Goal: Task Accomplishment & Management: Use online tool/utility

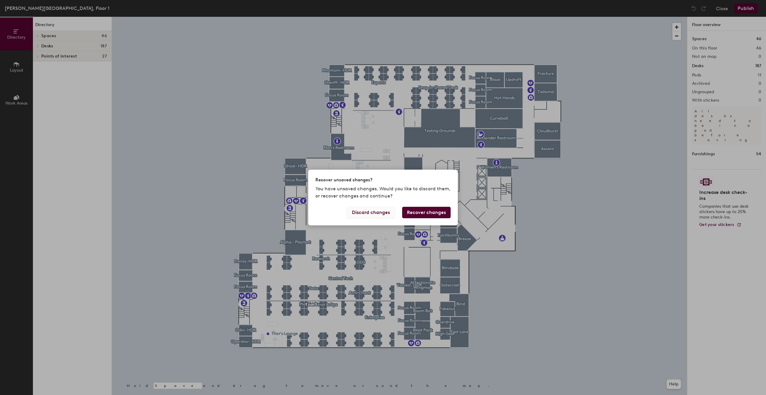
click at [385, 211] on button "Discard changes" at bounding box center [371, 212] width 48 height 11
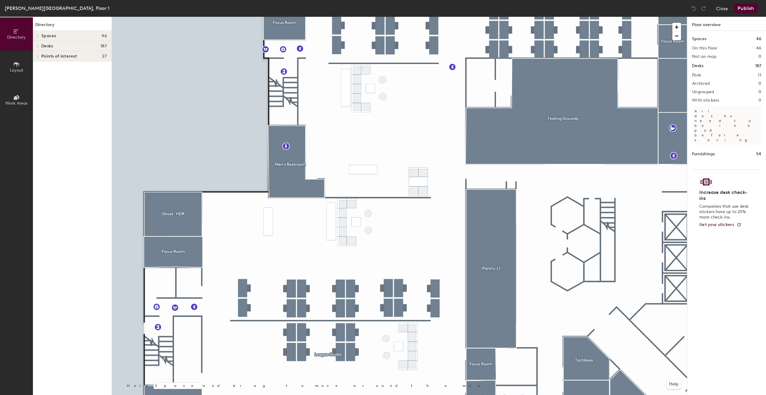
click at [22, 68] on span "Layout" at bounding box center [16, 70] width 13 height 5
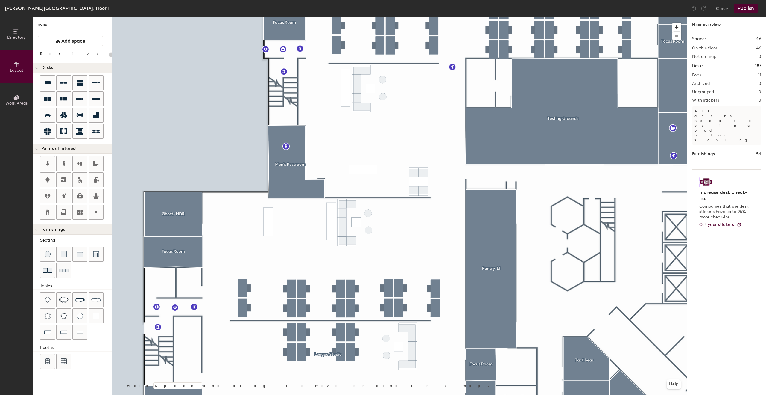
click at [14, 99] on icon at bounding box center [16, 98] width 4 height 4
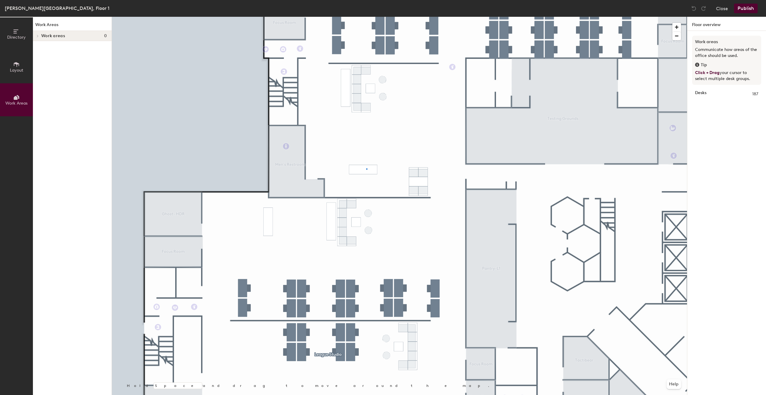
click at [366, 17] on div at bounding box center [399, 17] width 575 height 0
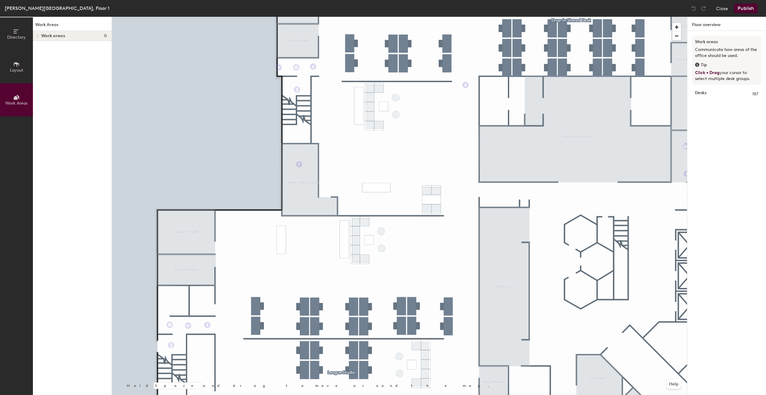
click at [18, 77] on button "Layout" at bounding box center [16, 66] width 33 height 33
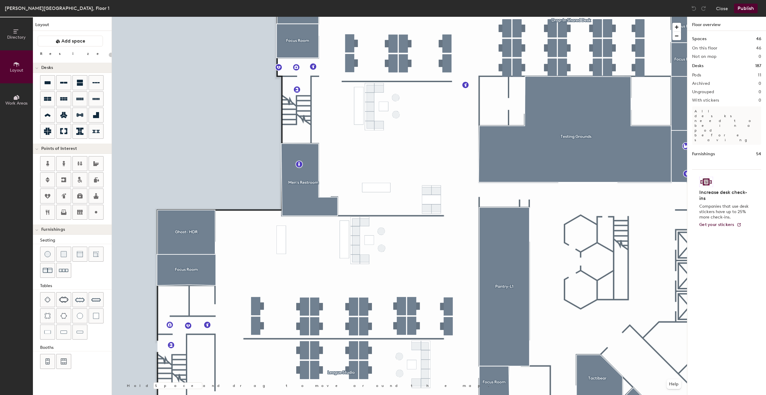
click at [383, 17] on div at bounding box center [399, 17] width 575 height 0
click at [412, 17] on div at bounding box center [399, 17] width 575 height 0
type input "40"
click at [28, 34] on button "Directory" at bounding box center [16, 33] width 33 height 33
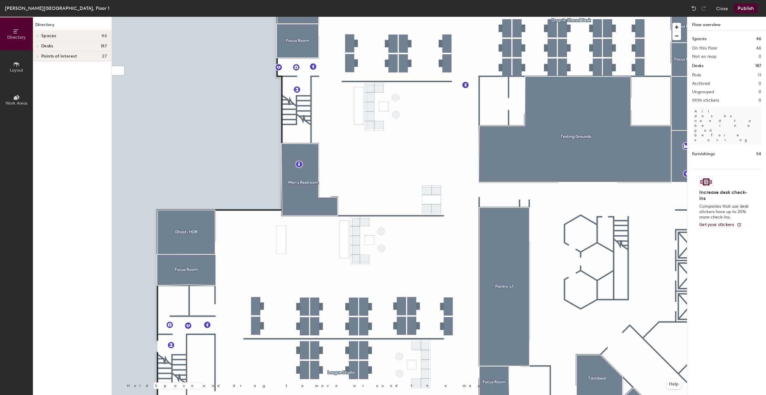
click at [50, 37] on span "Spaces" at bounding box center [48, 36] width 15 height 5
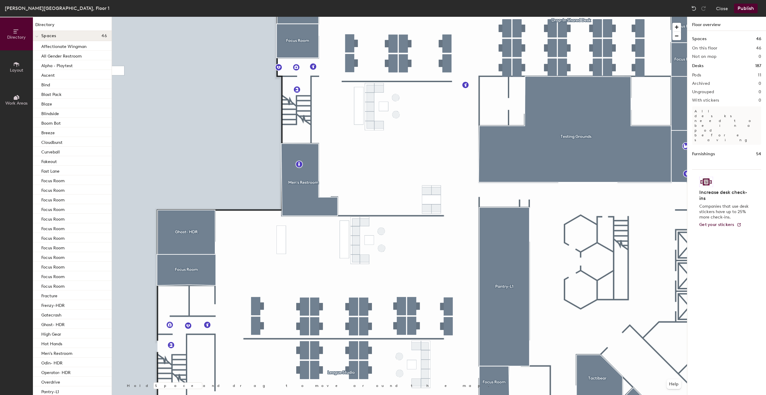
click at [46, 34] on span "Spaces" at bounding box center [48, 36] width 15 height 5
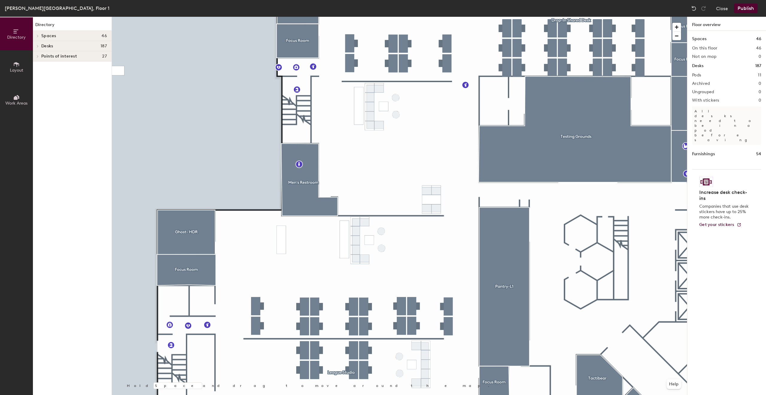
click at [53, 45] on h4 "Desks 187" at bounding box center [74, 46] width 66 height 5
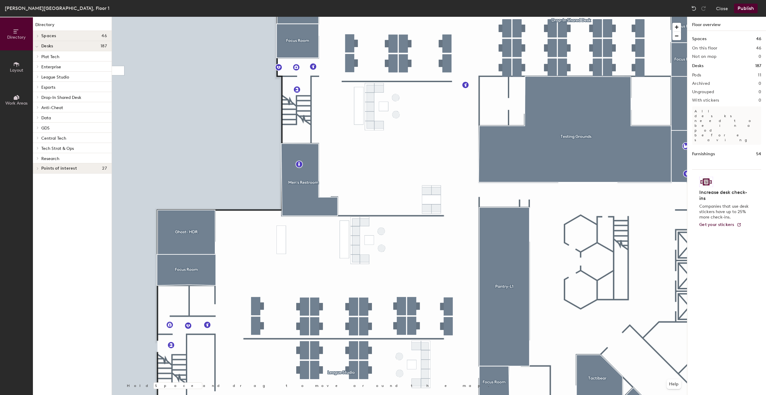
click at [54, 47] on h4 "Desks 187" at bounding box center [74, 46] width 66 height 5
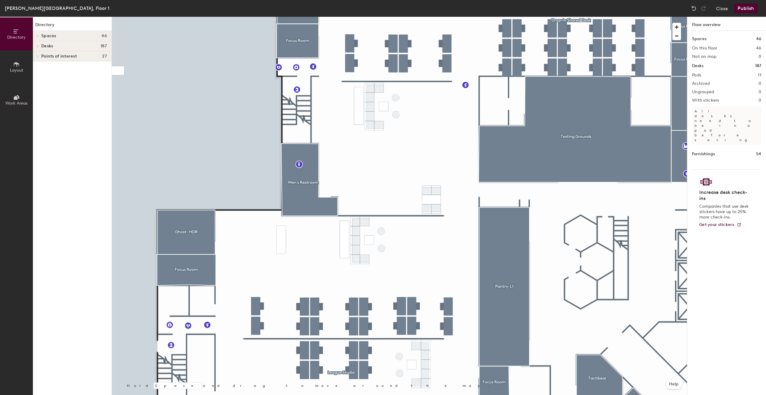
click at [56, 56] on span "Points of interest" at bounding box center [59, 56] width 36 height 5
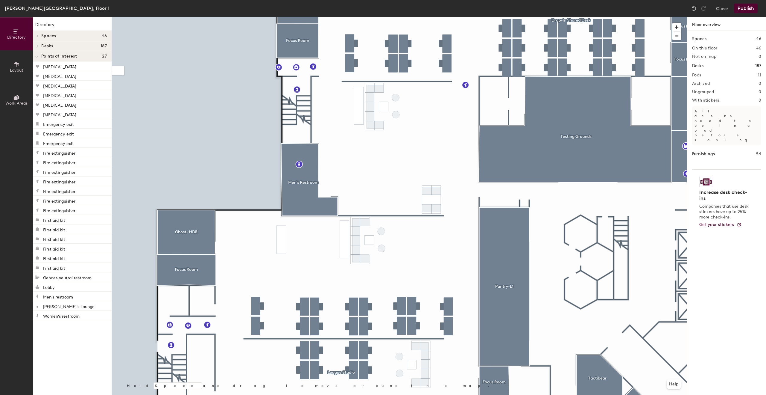
click at [56, 56] on span "Points of interest" at bounding box center [59, 56] width 36 height 5
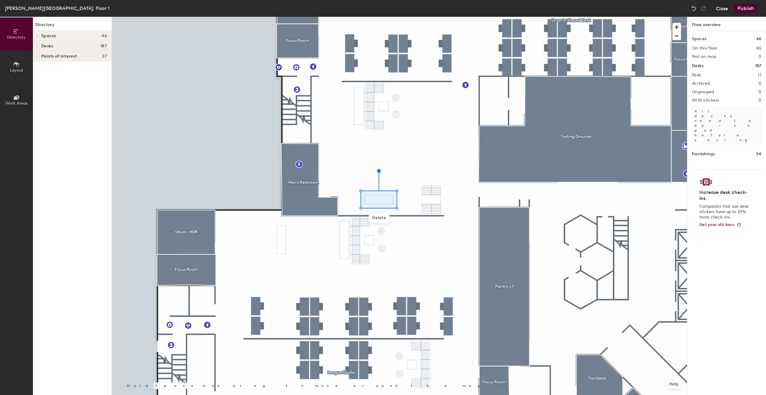
click at [728, 10] on button "Close" at bounding box center [722, 9] width 12 height 10
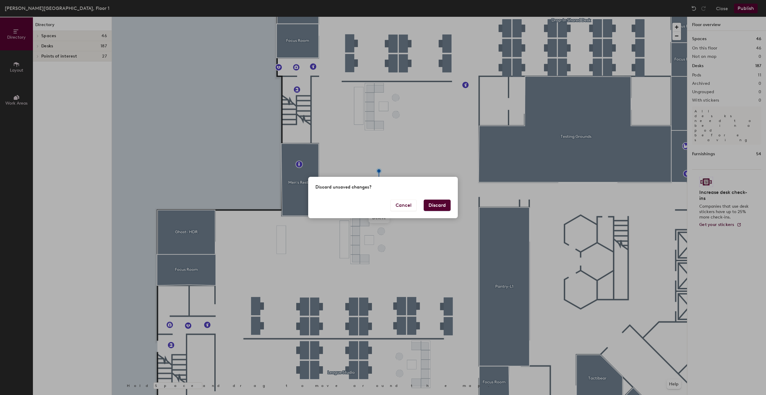
click at [430, 207] on button "Discard" at bounding box center [437, 204] width 27 height 11
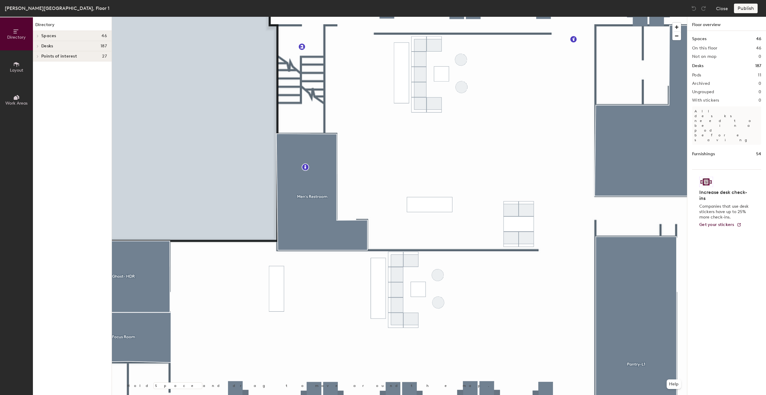
click at [17, 96] on icon at bounding box center [16, 97] width 7 height 7
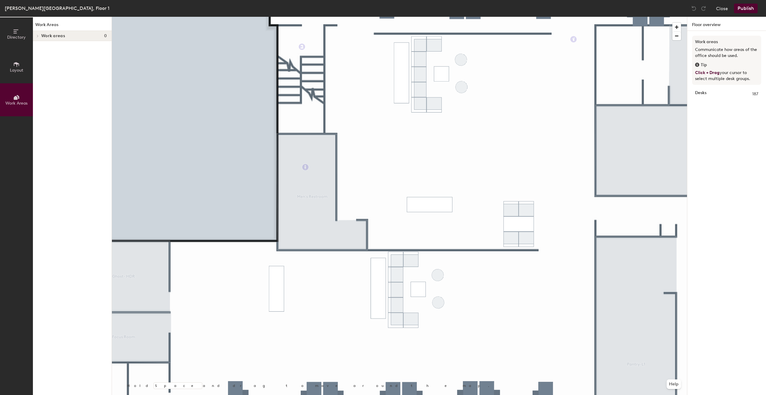
click at [25, 72] on button "Layout" at bounding box center [16, 66] width 33 height 33
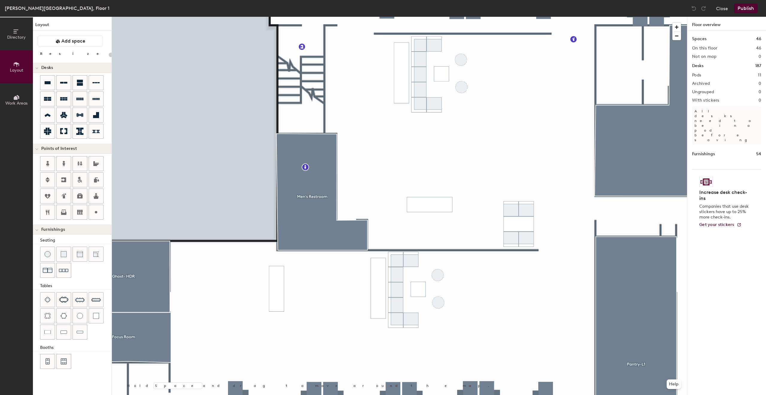
click at [424, 17] on div at bounding box center [399, 17] width 575 height 0
click at [730, 49] on div "On this floor 46" at bounding box center [726, 48] width 69 height 5
click at [48, 84] on icon at bounding box center [48, 82] width 6 height 3
type input "80"
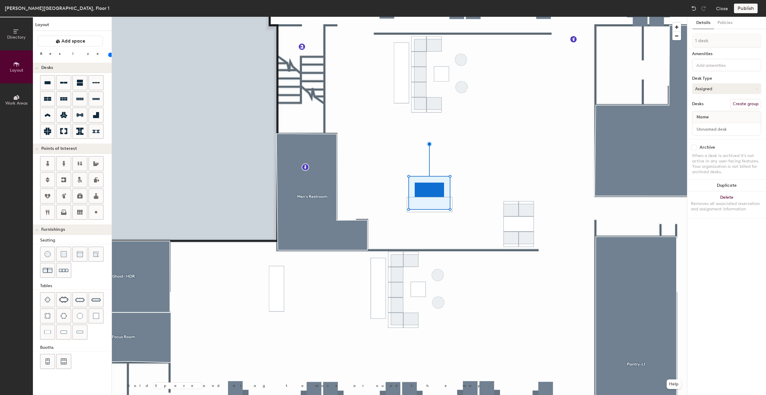
click at [723, 88] on button "Assigned" at bounding box center [726, 88] width 69 height 11
click at [717, 108] on div "Assigned" at bounding box center [723, 107] width 60 height 9
click at [717, 129] on input at bounding box center [727, 129] width 66 height 8
type input "Publishing's Storage"
click at [490, 17] on div at bounding box center [399, 17] width 575 height 0
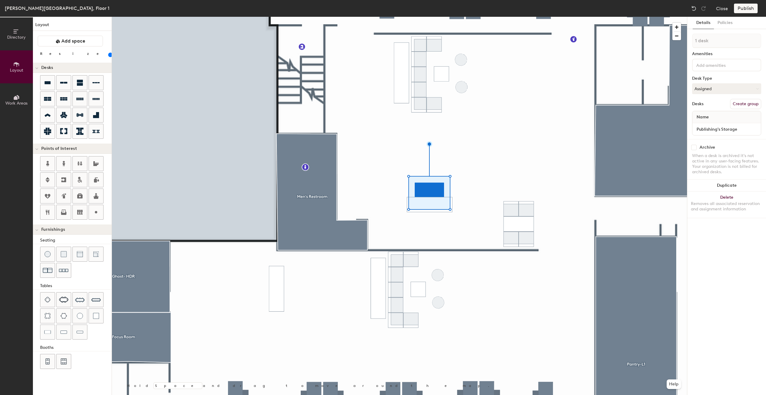
click at [741, 103] on button "Create group" at bounding box center [745, 104] width 31 height 10
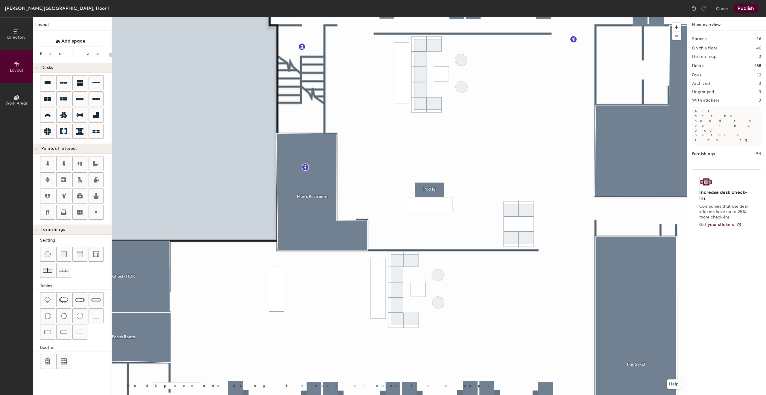
type input "80"
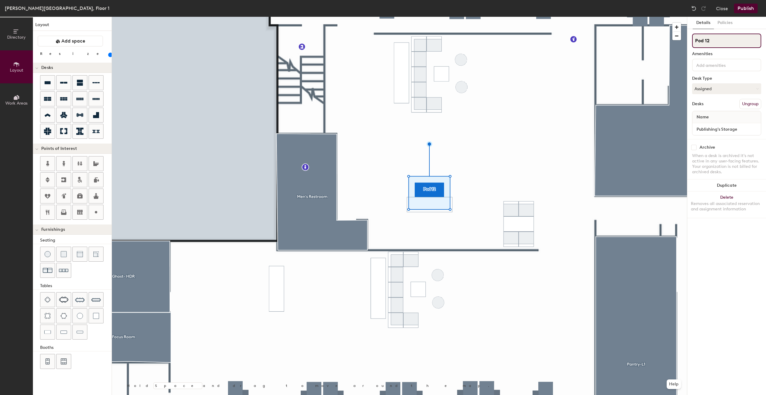
drag, startPoint x: 722, startPoint y: 41, endPoint x: 690, endPoint y: 41, distance: 32.0
click at [690, 41] on div "Details Policies Pod 12 Amenities Desk Type Assigned Desks Ungroup Name Publish…" at bounding box center [727, 206] width 79 height 378
type input "Publishing's Storage"
click at [516, 17] on div at bounding box center [399, 17] width 575 height 0
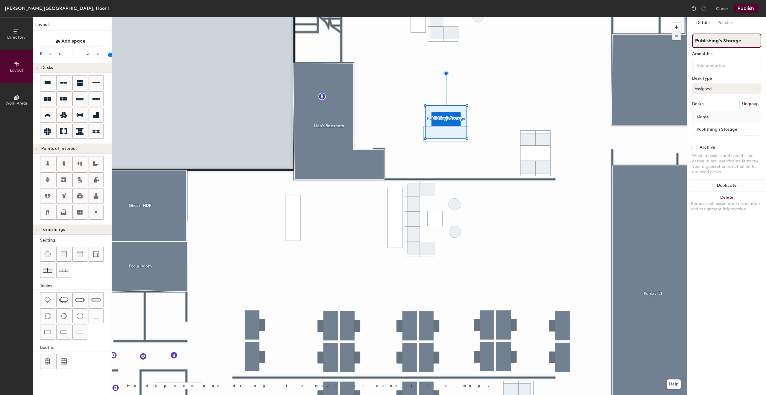
drag, startPoint x: 748, startPoint y: 39, endPoint x: 680, endPoint y: 38, distance: 68.0
click at [680, 38] on div "Directory Layout Work Areas Layout Add space Resize Desks Points of Interest Fu…" at bounding box center [383, 206] width 766 height 378
click at [554, 17] on div at bounding box center [399, 17] width 575 height 0
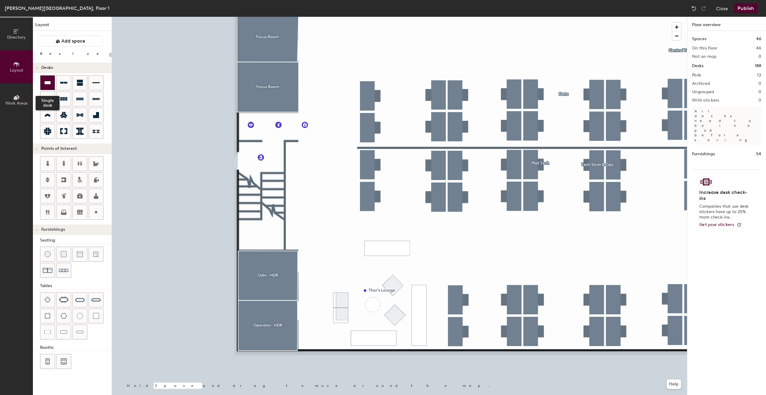
click at [50, 86] on icon at bounding box center [47, 82] width 7 height 7
type input "80"
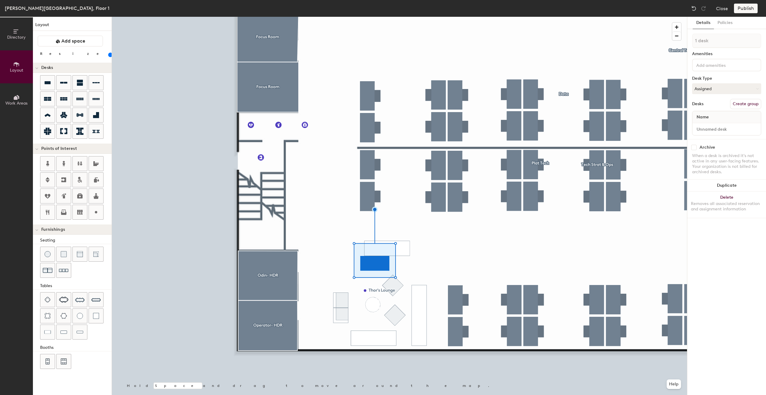
click at [739, 103] on button "Create group" at bounding box center [745, 104] width 31 height 10
click at [687, 41] on div "Directory Layout Work Areas Layout Add space Resize Desks Points of Interest Fu…" at bounding box center [383, 206] width 766 height 378
type input "Plat Tech' Storage"
click at [713, 129] on input "Desk 1" at bounding box center [727, 129] width 66 height 8
type input "Plat Tech's Storage"
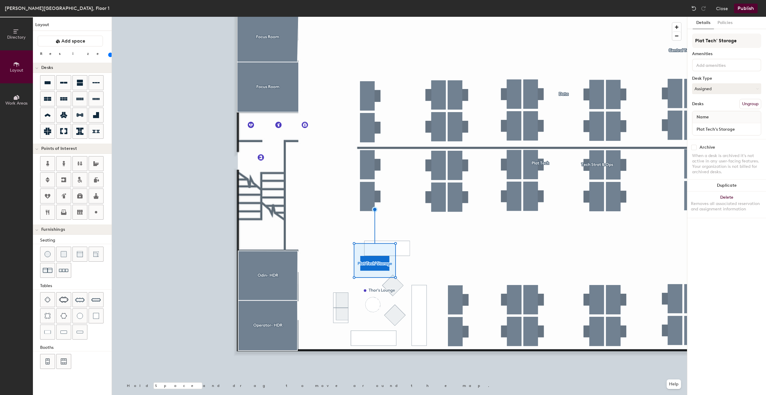
click at [745, 7] on button "Publish" at bounding box center [746, 9] width 24 height 10
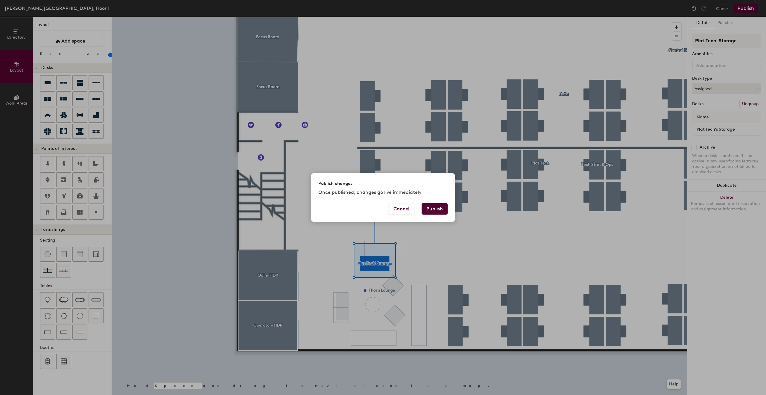
click at [440, 213] on button "Publish" at bounding box center [435, 208] width 26 height 11
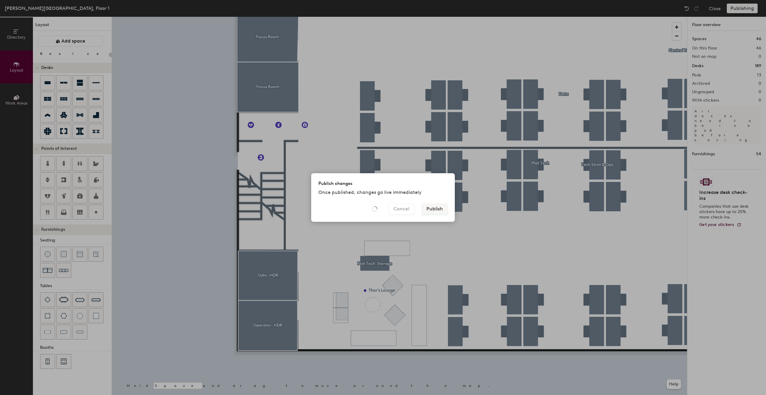
type input "20"
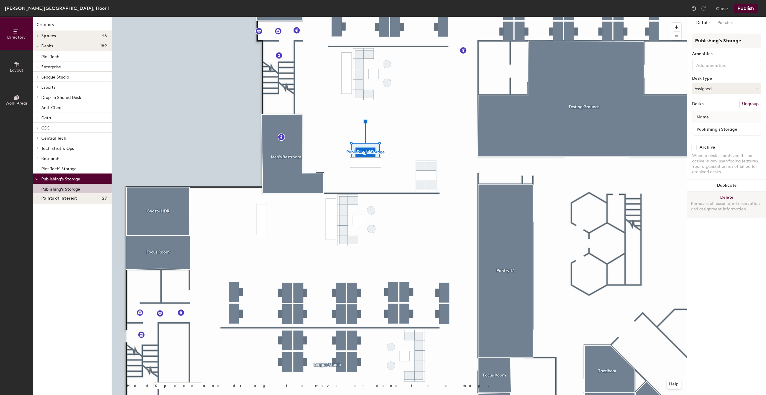
click at [725, 196] on button "Delete Removes all associated reservation and assignment information" at bounding box center [727, 204] width 79 height 26
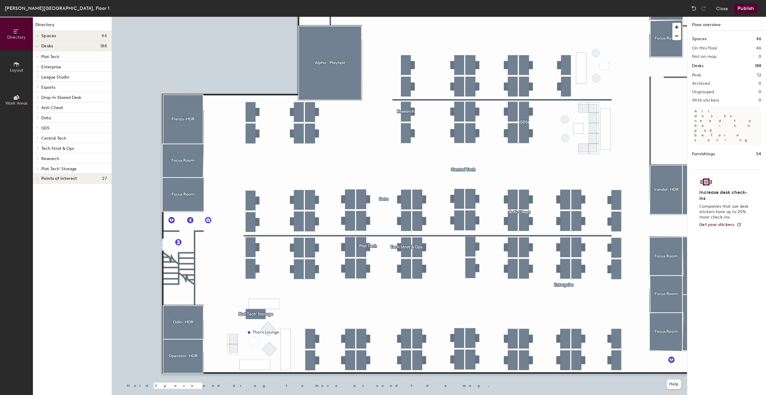
click at [254, 17] on div at bounding box center [399, 17] width 575 height 0
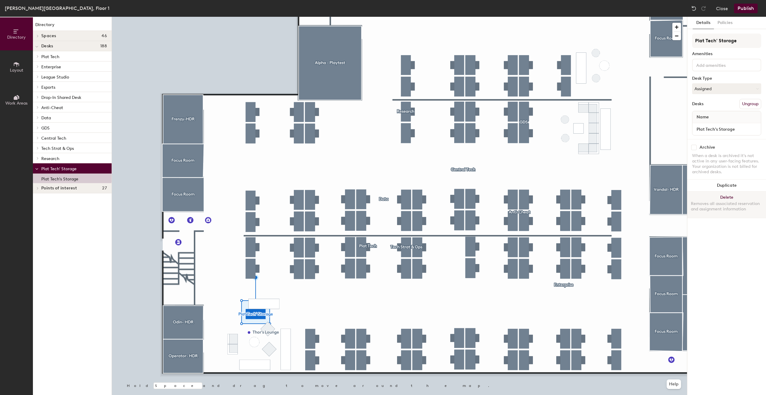
click at [730, 197] on button "Delete Removes all associated reservation and assignment information" at bounding box center [727, 204] width 79 height 26
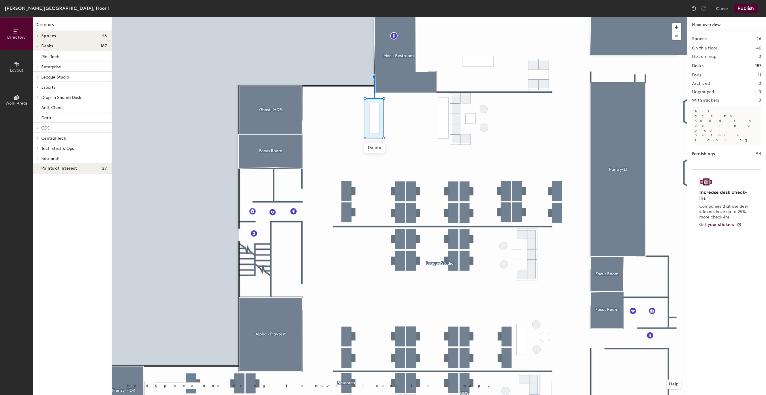
click at [747, 9] on button "Publish" at bounding box center [746, 9] width 24 height 10
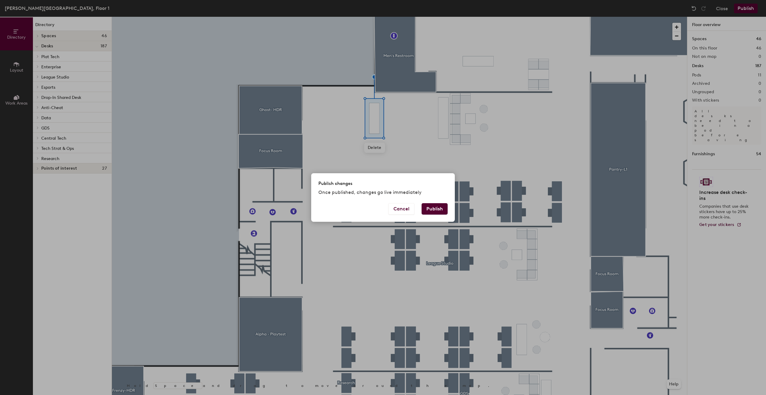
click at [430, 212] on button "Publish" at bounding box center [435, 208] width 26 height 11
